Goal: Task Accomplishment & Management: Use online tool/utility

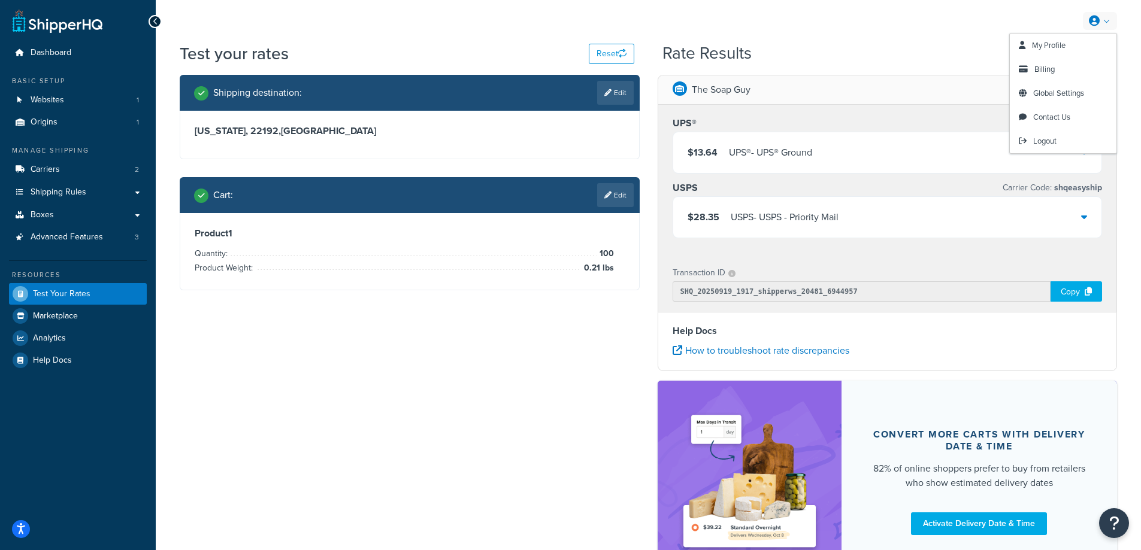
click at [1092, 17] on icon at bounding box center [1094, 21] width 11 height 11
click at [1037, 141] on span "Logout" at bounding box center [1044, 140] width 23 height 11
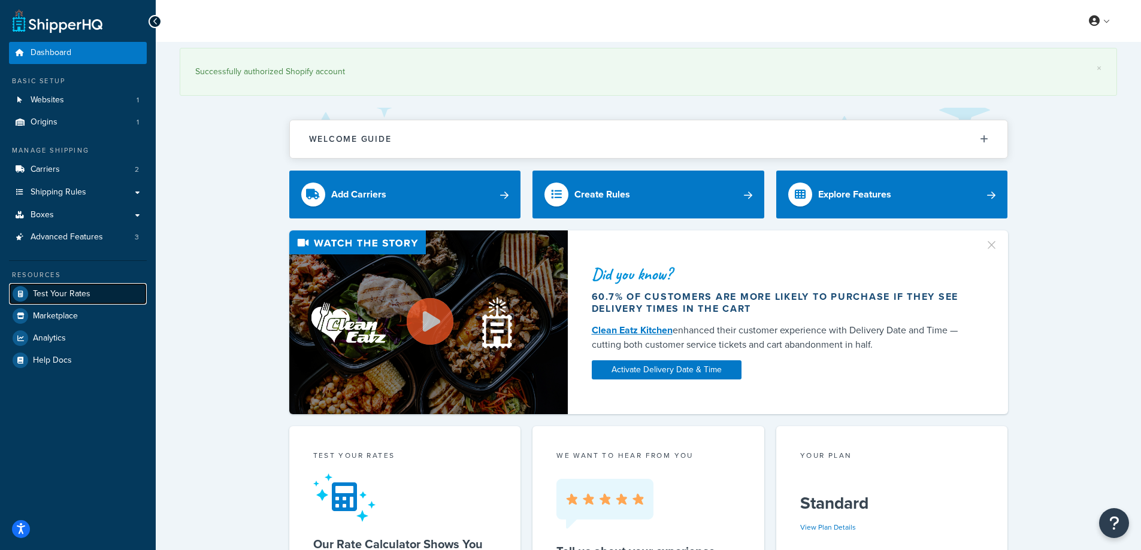
click at [81, 295] on span "Test Your Rates" at bounding box center [61, 294] width 57 height 10
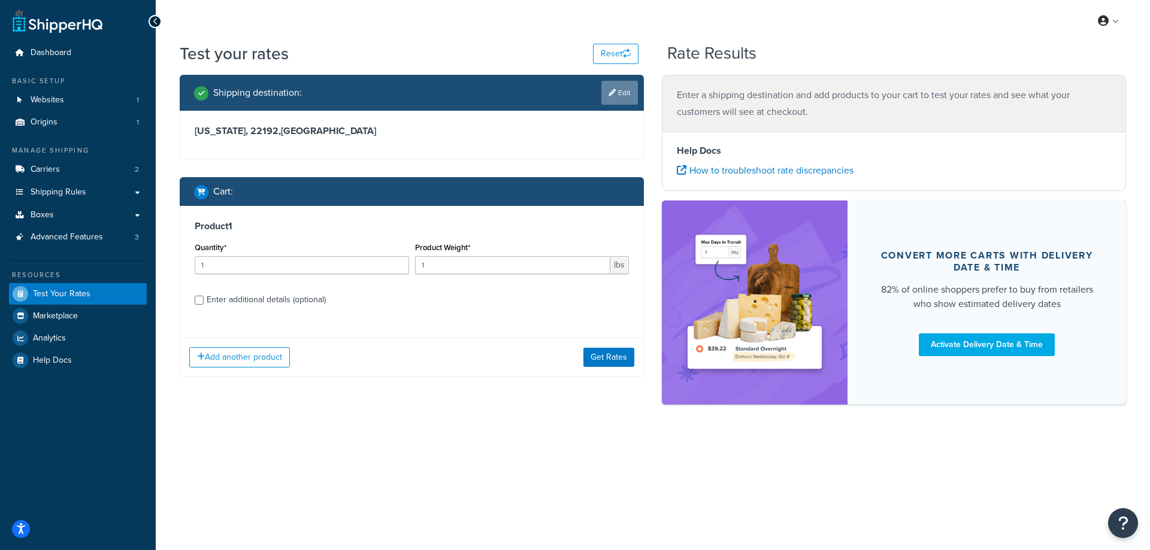
click at [623, 93] on link "Edit" at bounding box center [619, 93] width 37 height 24
select select "VA"
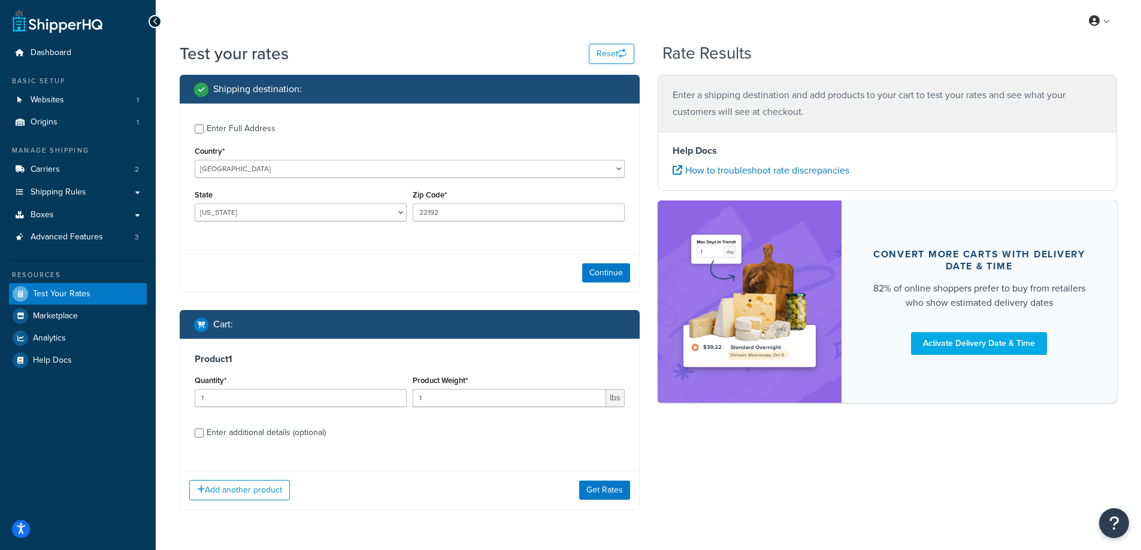
click at [250, 234] on div "Enter Full Address Country* United States United Kingdom Afghanistan Åland Isla…" at bounding box center [409, 174] width 459 height 141
drag, startPoint x: 441, startPoint y: 217, endPoint x: 416, endPoint y: 213, distance: 25.5
click at [416, 213] on input "22192" at bounding box center [519, 213] width 212 height 18
paste input "93"
type input "22932"
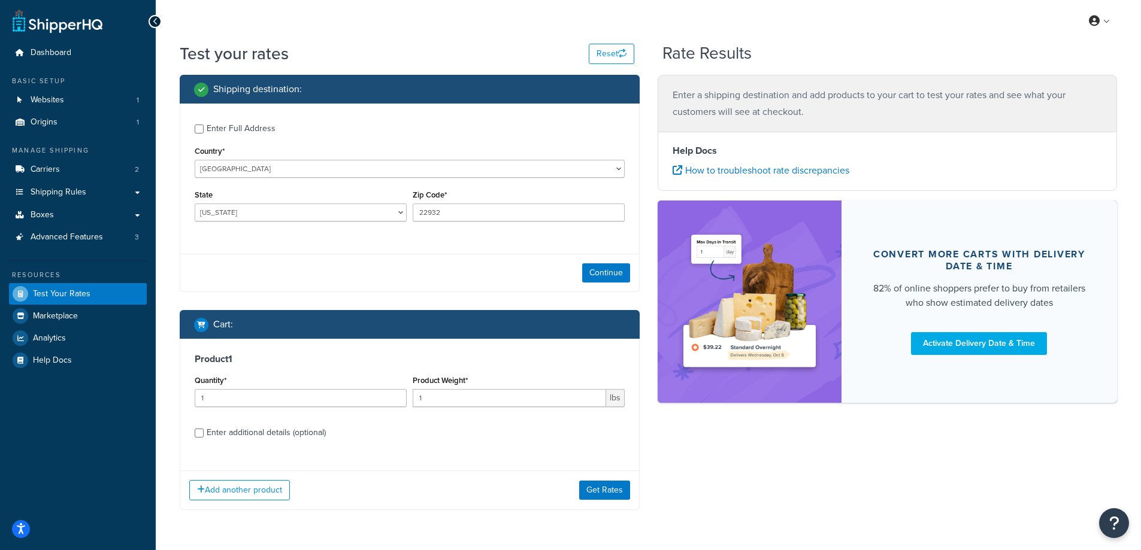
click at [354, 246] on div "Enter Full Address Country* United States United Kingdom Afghanistan Åland Isla…" at bounding box center [410, 198] width 460 height 189
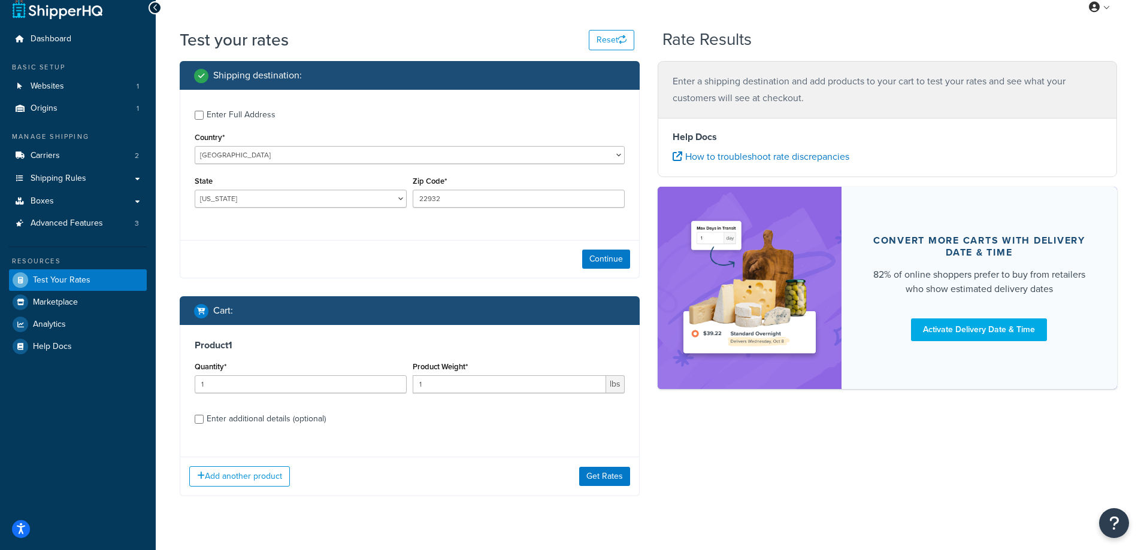
scroll to position [38, 0]
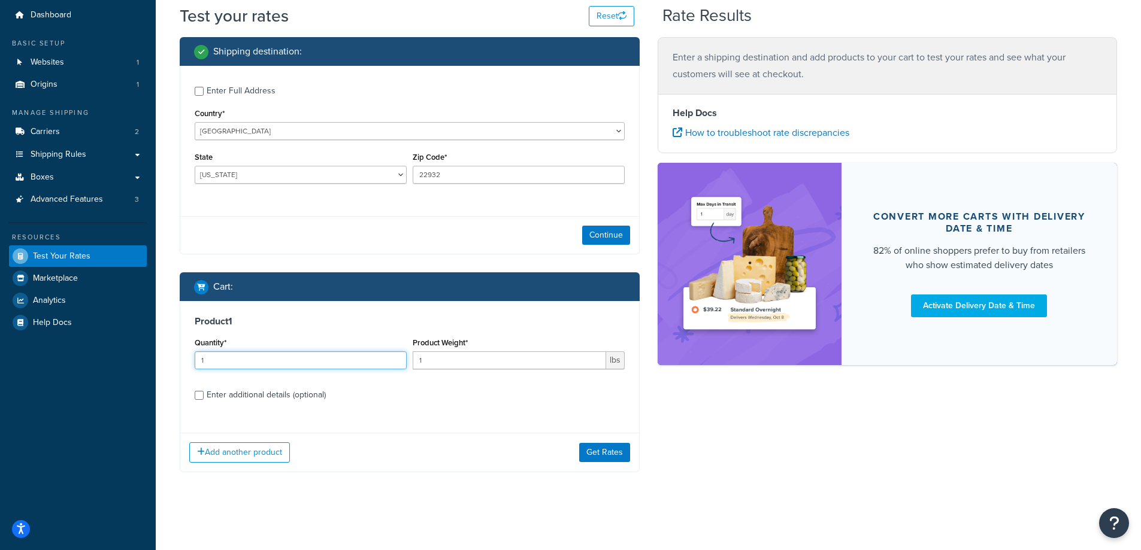
click at [289, 367] on input "1" at bounding box center [301, 361] width 212 height 18
type input "100"
drag, startPoint x: 438, startPoint y: 362, endPoint x: 410, endPoint y: 360, distance: 28.8
click at [410, 360] on div "Product Weight* 1 lbs" at bounding box center [519, 357] width 218 height 44
paste input ".02"
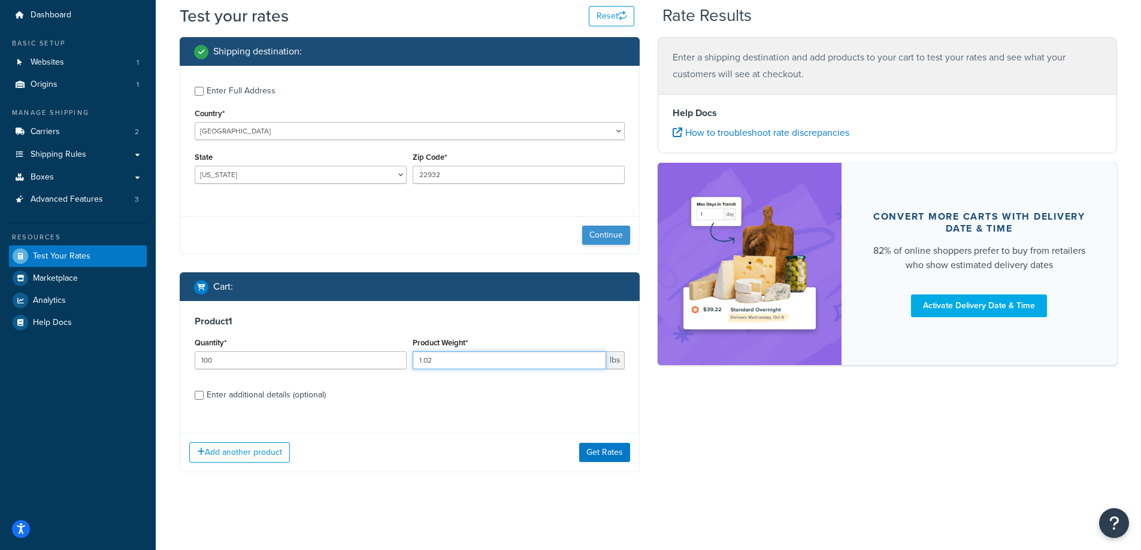
type input "1.02"
click at [586, 235] on button "Continue" at bounding box center [606, 235] width 48 height 19
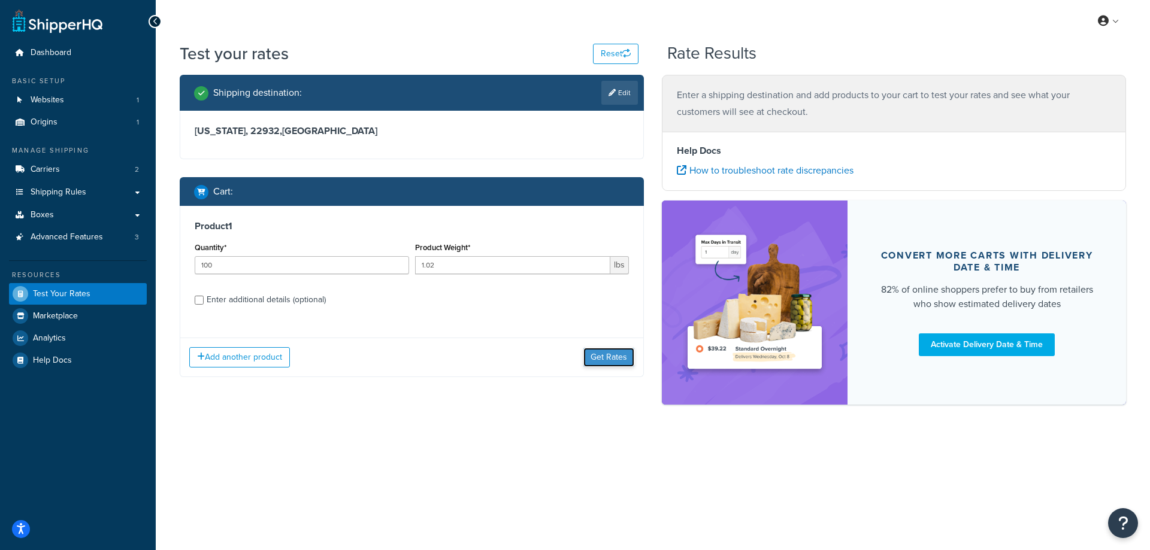
click at [610, 356] on button "Get Rates" at bounding box center [608, 357] width 51 height 19
